Goal: Navigation & Orientation: Find specific page/section

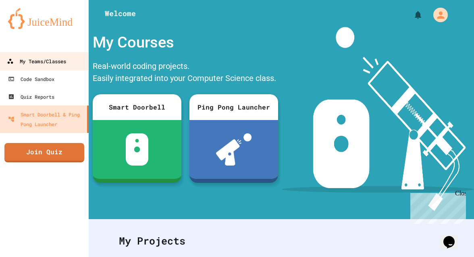
click at [30, 66] on div "My Teams/Classes" at bounding box center [36, 61] width 59 height 10
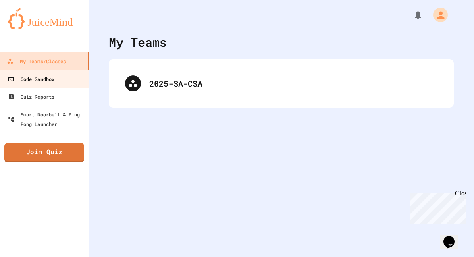
click at [35, 87] on link "Code Sandbox" at bounding box center [44, 79] width 89 height 18
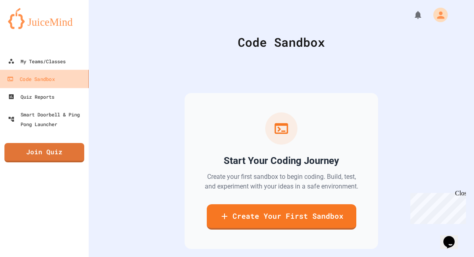
click at [49, 48] on div at bounding box center [44, 44] width 89 height 16
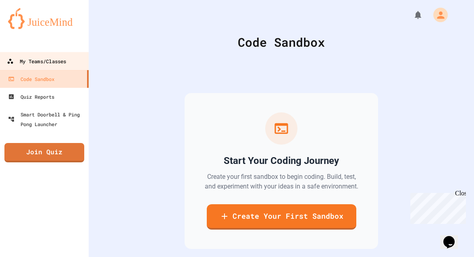
click at [47, 59] on div "My Teams/Classes" at bounding box center [36, 61] width 59 height 10
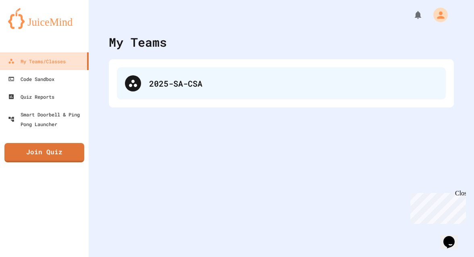
click at [172, 79] on div "2025-SA-CSA" at bounding box center [293, 83] width 288 height 12
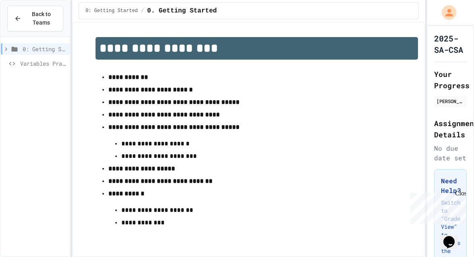
scroll to position [2, 0]
click at [14, 22] on div "Back to Teams" at bounding box center [35, 18] width 42 height 17
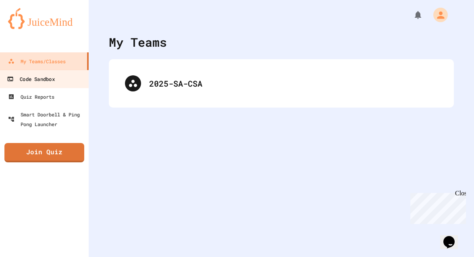
click at [36, 85] on link "Code Sandbox" at bounding box center [44, 79] width 91 height 18
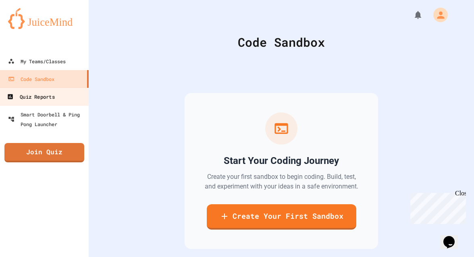
click at [39, 104] on link "Quiz Reports" at bounding box center [44, 96] width 91 height 18
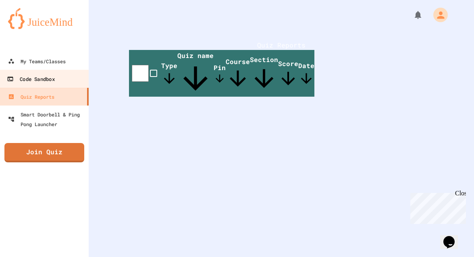
click at [39, 78] on div "Code Sandbox" at bounding box center [31, 79] width 48 height 10
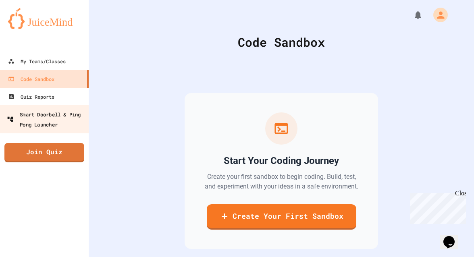
click at [62, 110] on div "Smart Doorbell & Ping Pong Launcher" at bounding box center [47, 119] width 80 height 20
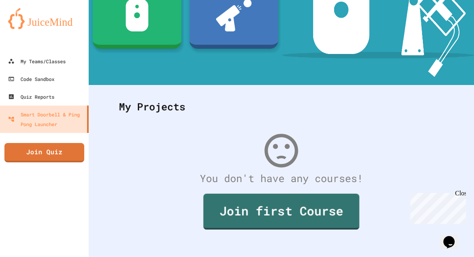
scroll to position [145, 0]
